Goal: Task Accomplishment & Management: Use online tool/utility

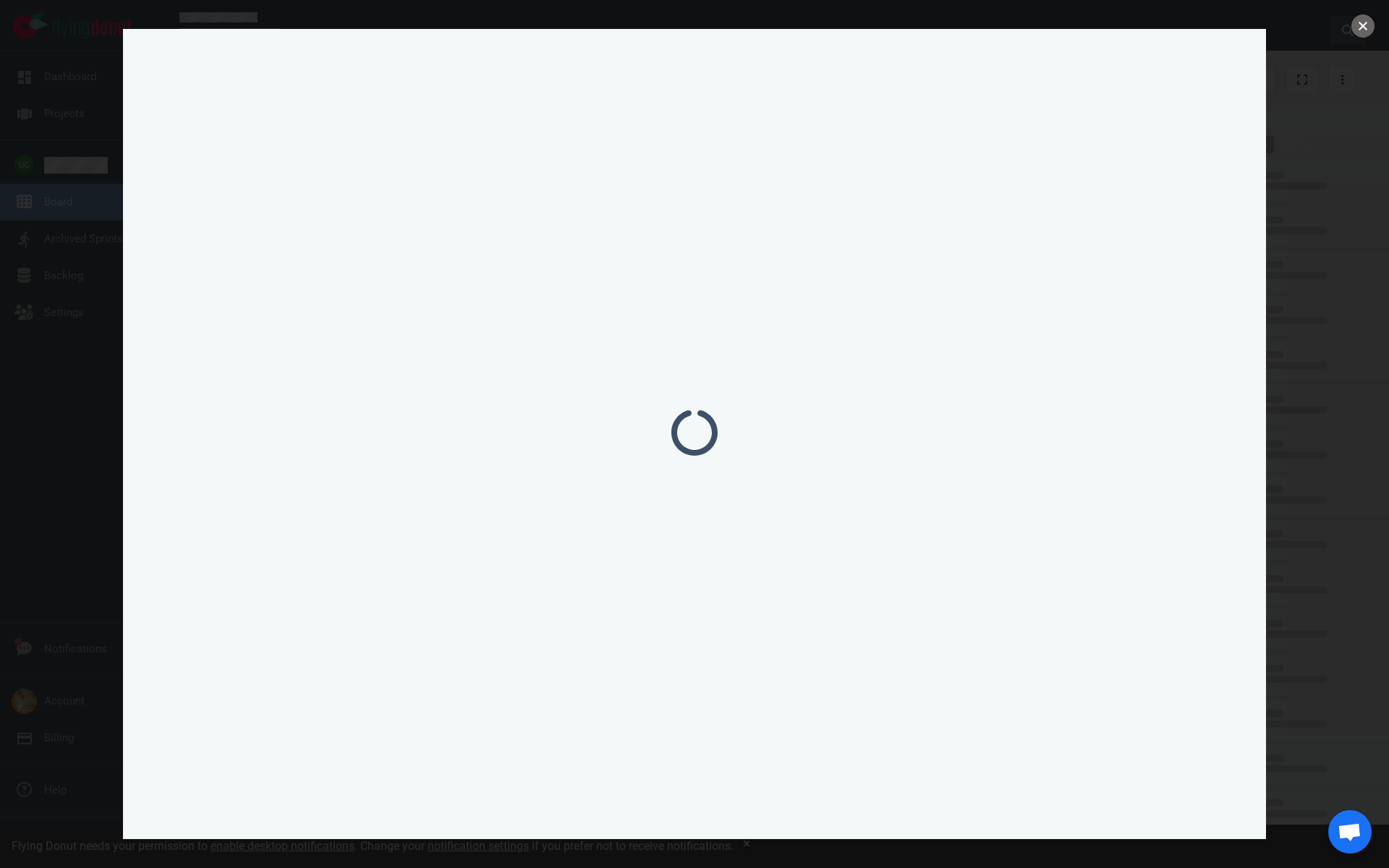
click at [1352, 30] on button "close" at bounding box center [1362, 26] width 23 height 23
click at [1365, 27] on button at bounding box center [1348, 30] width 36 height 29
click at [293, 56] on input "text" at bounding box center [694, 61] width 1114 height 29
type input "kbr"
click button "Search" at bounding box center [0, 0] width 0 height 0
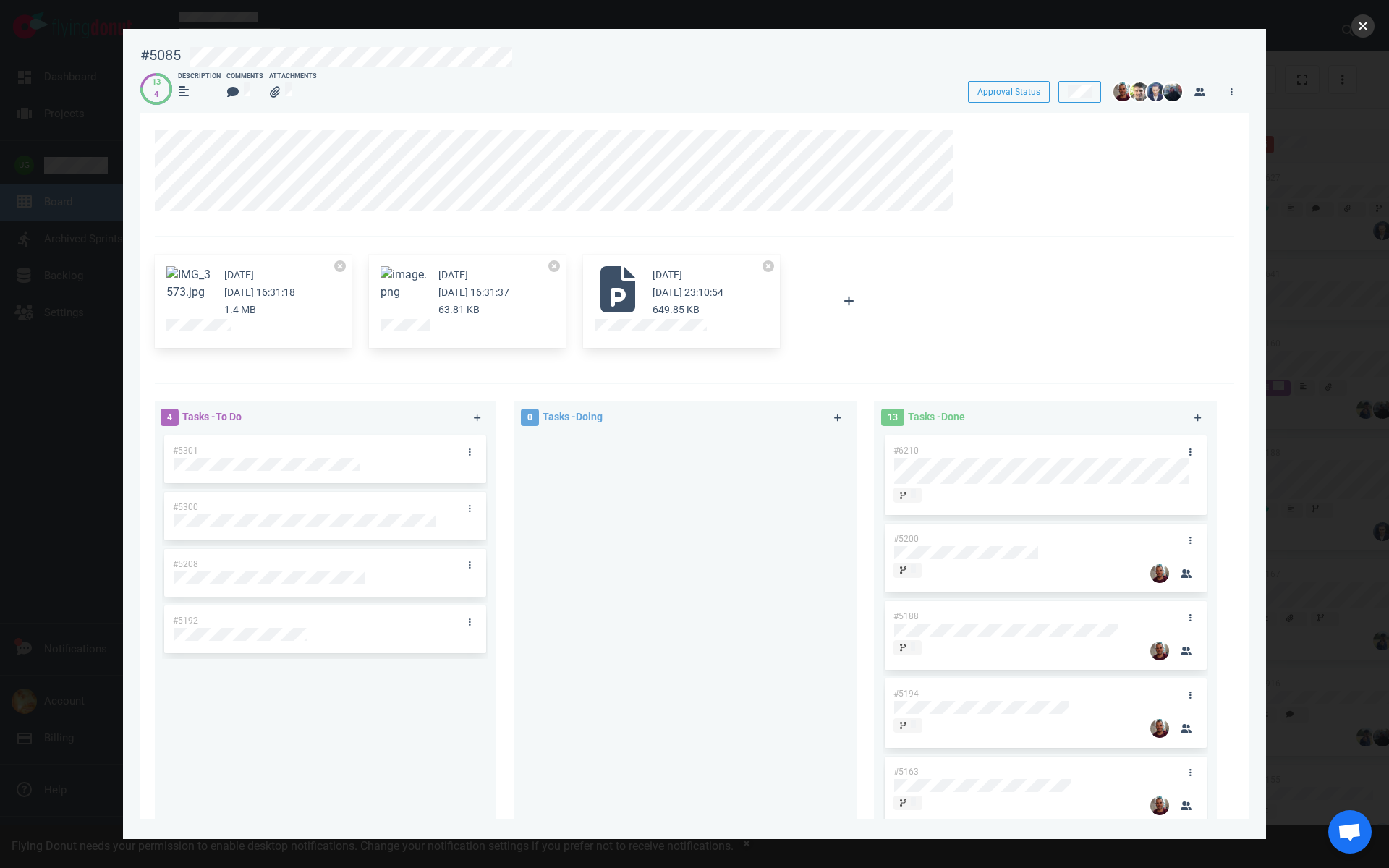
click at [1366, 30] on button "close" at bounding box center [1362, 26] width 23 height 23
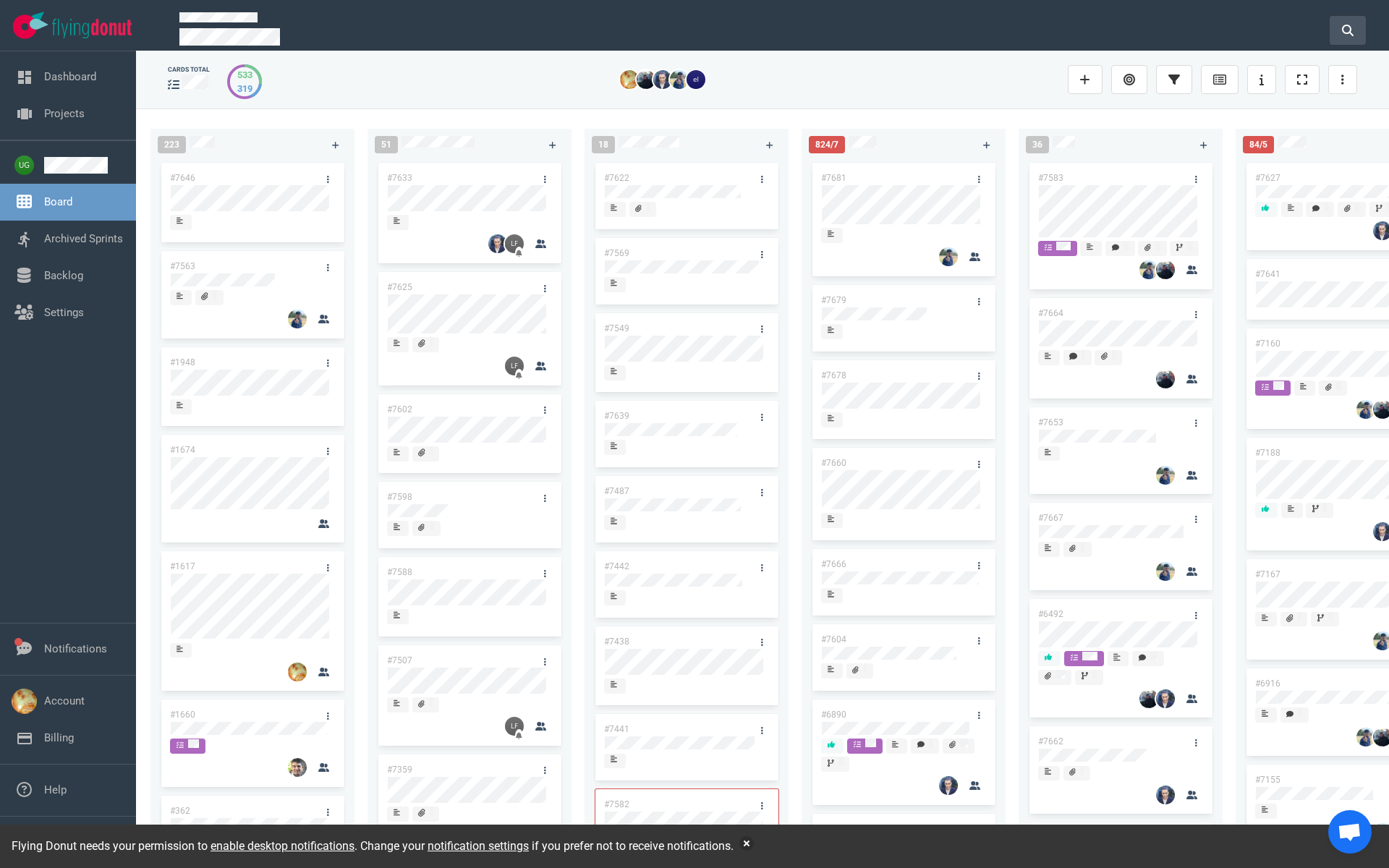
click at [1345, 31] on icon at bounding box center [1348, 30] width 12 height 12
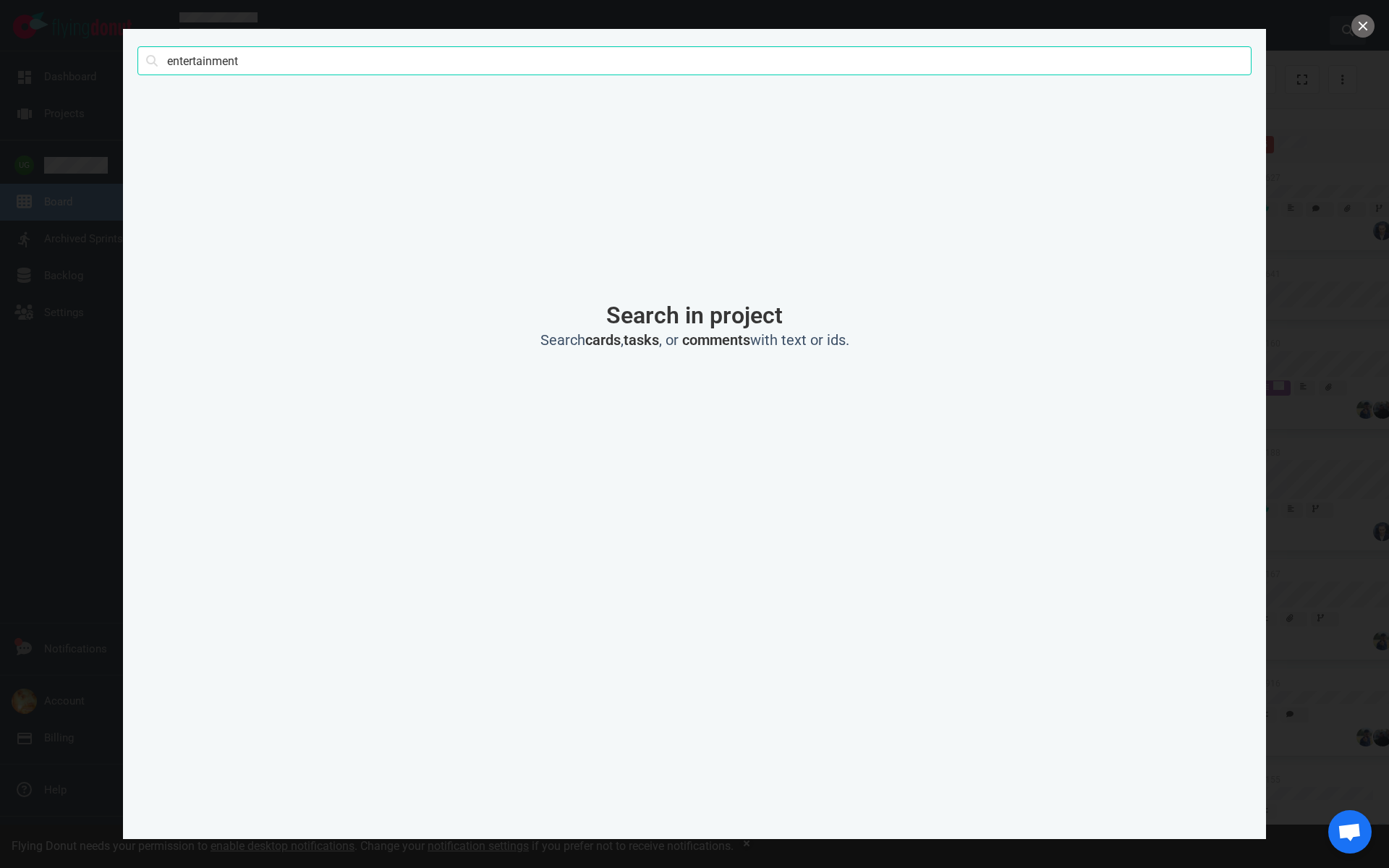
type input "entertainment"
click button "Search" at bounding box center [0, 0] width 0 height 0
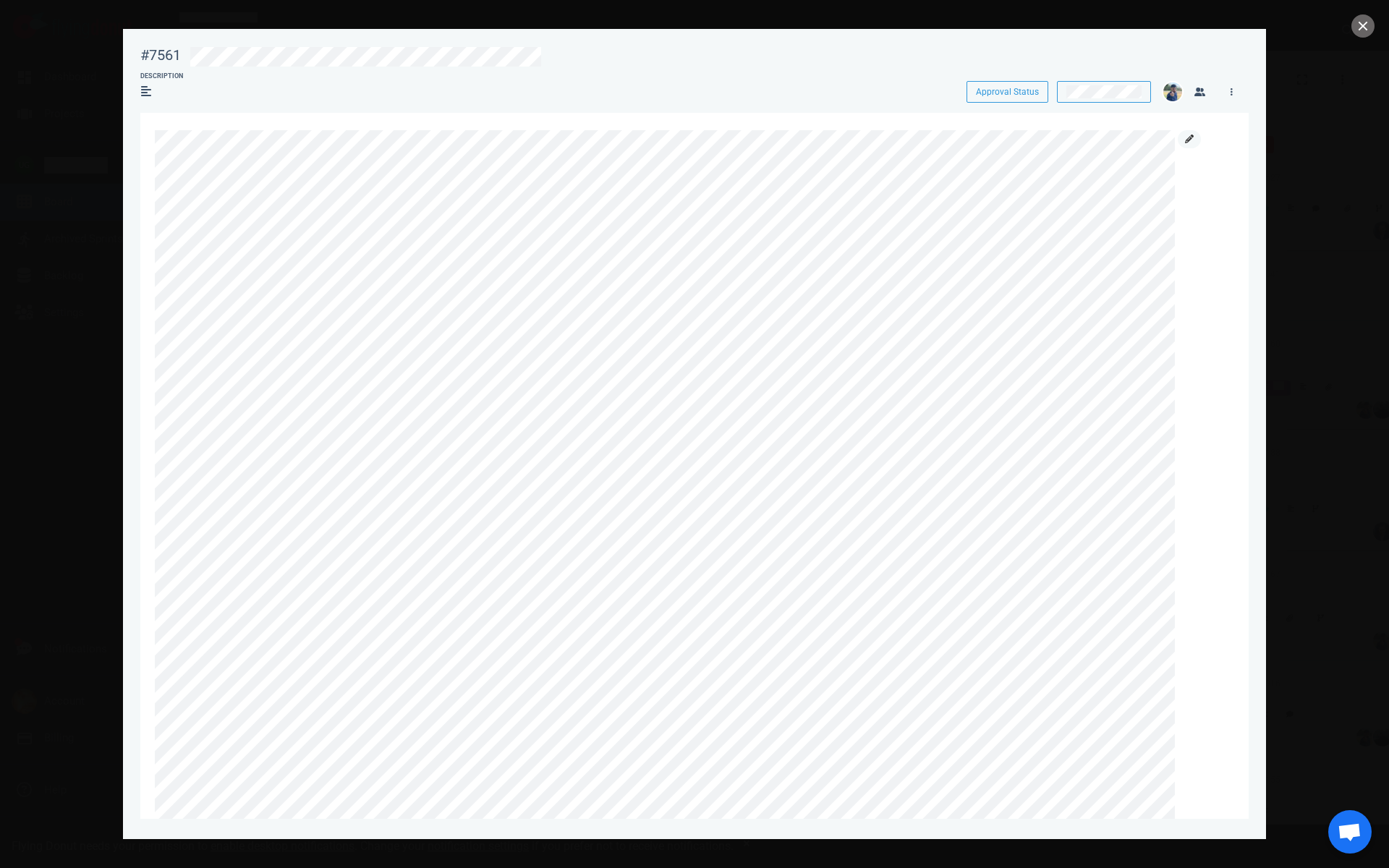
click at [1184, 142] on link at bounding box center [1189, 139] width 23 height 18
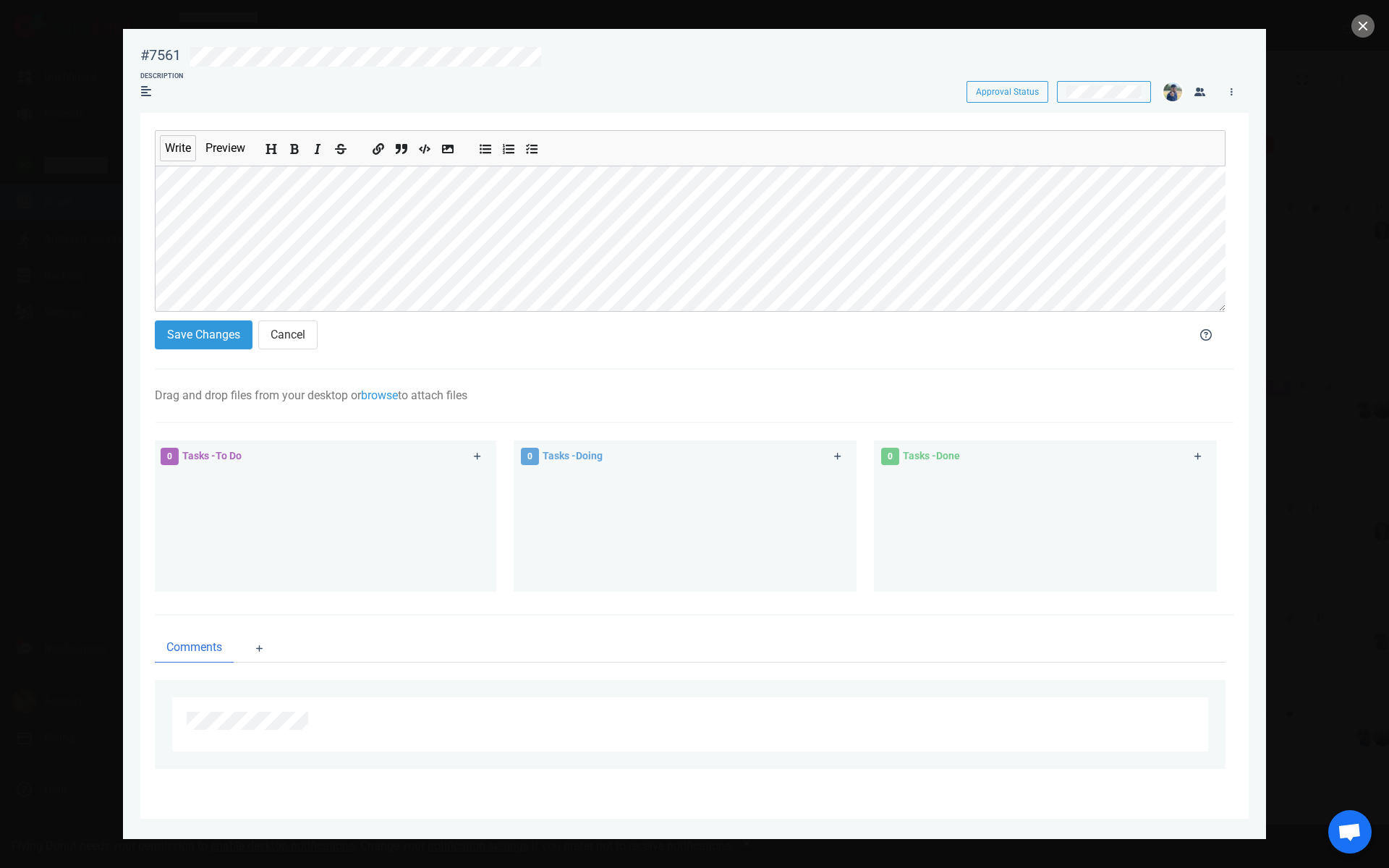
scroll to position [69, 0]
click at [199, 343] on button "Save Changes" at bounding box center [204, 334] width 97 height 29
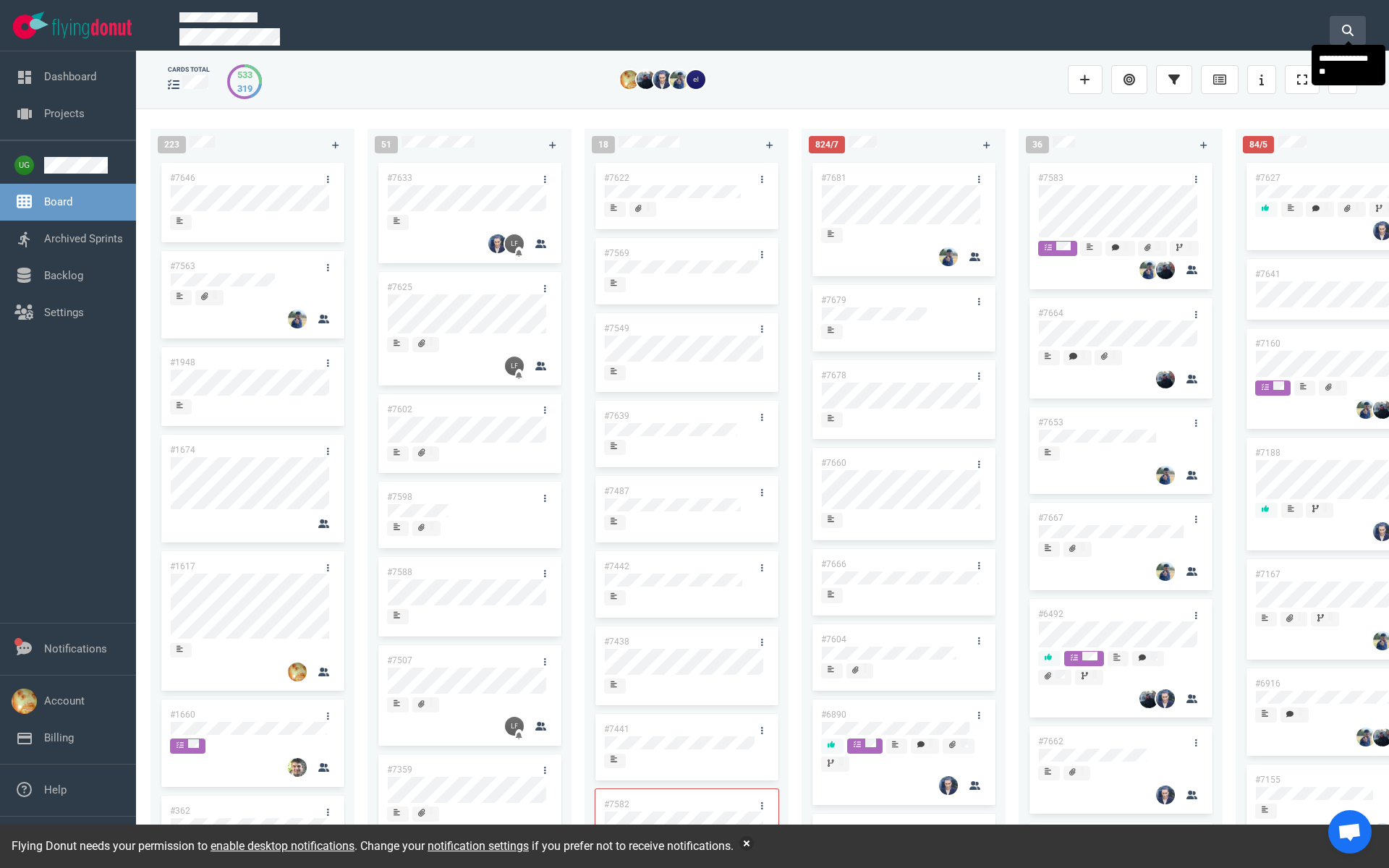
click at [1343, 30] on icon at bounding box center [1348, 30] width 12 height 12
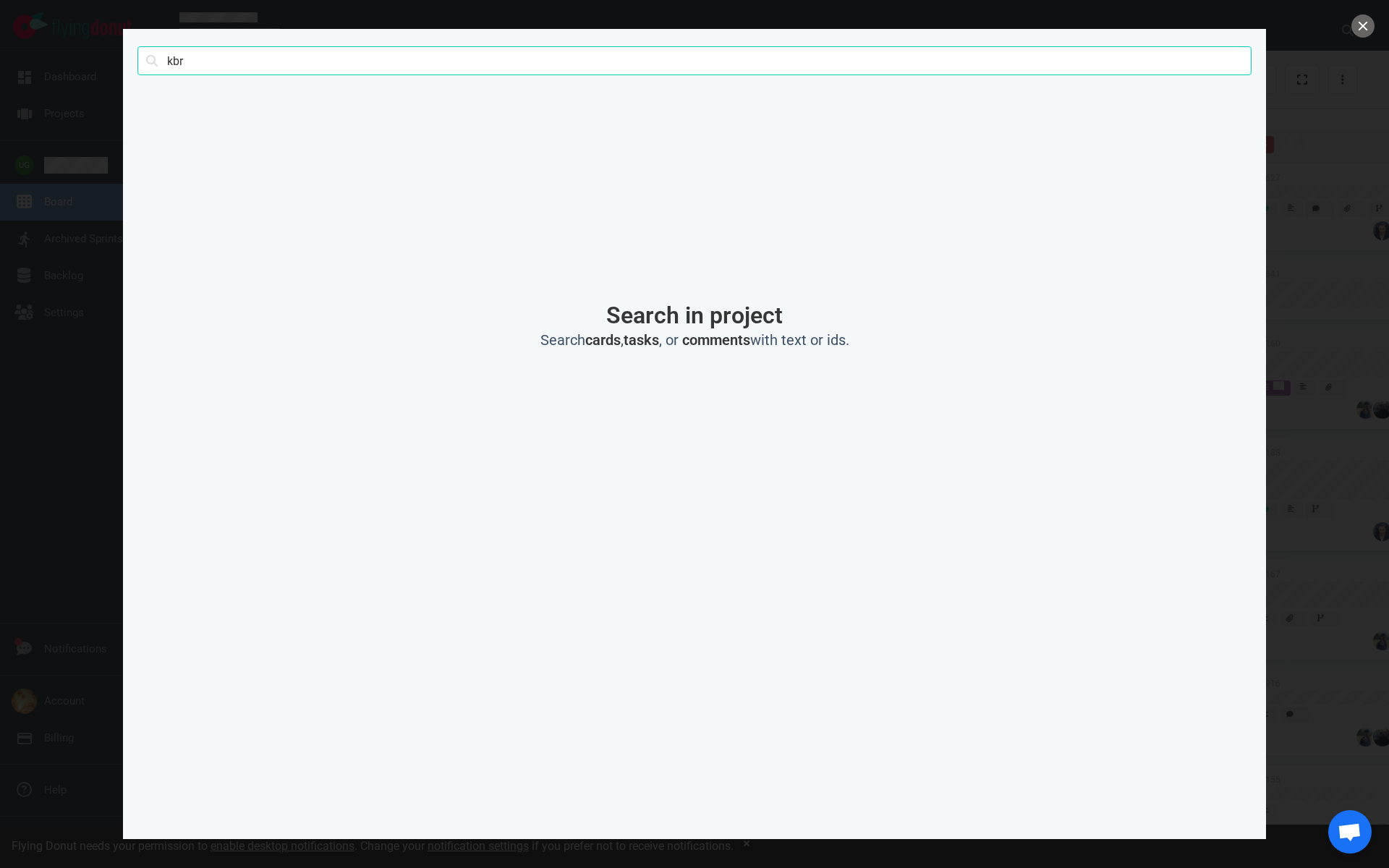
type input "kbr"
click button "Search" at bounding box center [0, 0] width 0 height 0
